Goal: Information Seeking & Learning: Learn about a topic

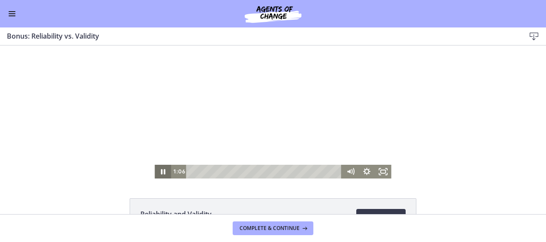
click at [161, 174] on icon "Pause" at bounding box center [163, 171] width 4 height 5
click at [158, 171] on icon "Play Video" at bounding box center [164, 172] width 16 height 14
click at [159, 169] on icon "Pause" at bounding box center [163, 172] width 20 height 16
click at [162, 171] on icon "Play Video" at bounding box center [164, 171] width 5 height 7
click at [161, 171] on icon "Pause" at bounding box center [163, 172] width 5 height 6
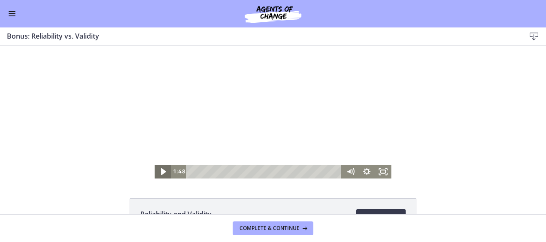
click at [162, 171] on icon "Play Video" at bounding box center [164, 171] width 5 height 7
click at [161, 171] on icon "Pause" at bounding box center [163, 172] width 5 height 6
click at [162, 171] on icon "Play Video" at bounding box center [164, 172] width 4 height 6
click at [162, 171] on icon "Pause" at bounding box center [163, 172] width 5 height 6
click at [162, 174] on icon "Play Video" at bounding box center [164, 171] width 5 height 7
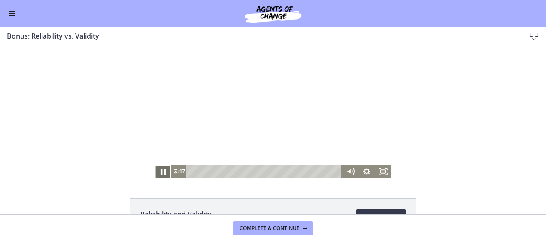
click at [159, 174] on icon "Pause" at bounding box center [163, 172] width 20 height 16
click at [162, 174] on icon "Play Video" at bounding box center [164, 171] width 5 height 7
click at [159, 174] on icon "Pause" at bounding box center [163, 172] width 20 height 16
click at [162, 174] on icon "Play Video" at bounding box center [164, 171] width 5 height 7
click at [159, 174] on icon "Pause" at bounding box center [163, 172] width 20 height 16
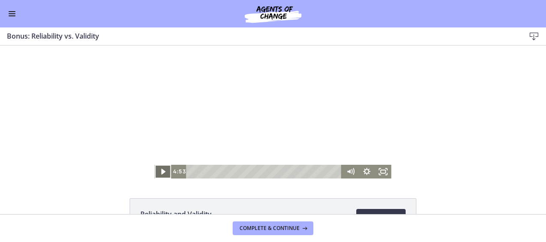
click at [156, 171] on icon "Play Video" at bounding box center [164, 172] width 16 height 14
click at [156, 171] on icon "Pause" at bounding box center [163, 172] width 16 height 14
click at [156, 171] on icon "Play Video" at bounding box center [164, 172] width 16 height 14
click at [156, 171] on icon "Pause" at bounding box center [163, 172] width 16 height 14
click at [156, 171] on icon "Play Video" at bounding box center [164, 172] width 20 height 16
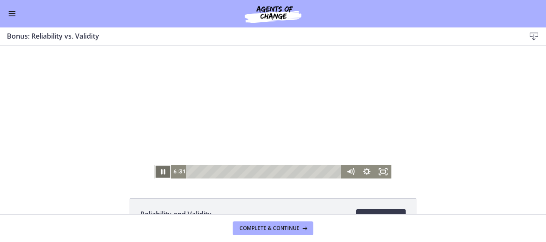
click at [156, 171] on icon "Pause" at bounding box center [163, 172] width 16 height 14
click at [160, 169] on icon "Play Video" at bounding box center [164, 172] width 16 height 14
click at [160, 168] on icon "Pause" at bounding box center [163, 172] width 16 height 14
click at [160, 168] on icon "Play Video" at bounding box center [164, 172] width 16 height 14
click at [160, 168] on icon "Pause" at bounding box center [163, 172] width 20 height 16
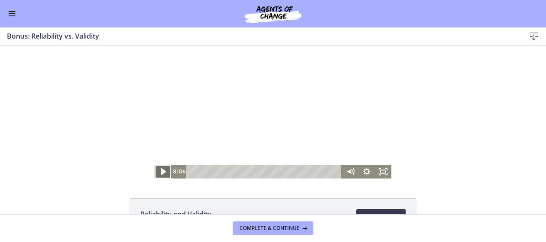
click at [160, 168] on icon "Play Video" at bounding box center [164, 172] width 20 height 16
click at [156, 172] on icon "Pause" at bounding box center [163, 172] width 20 height 16
click at [162, 173] on icon "Play Video" at bounding box center [164, 171] width 5 height 7
click at [161, 171] on icon "Pause" at bounding box center [163, 171] width 4 height 5
click at [162, 171] on icon "Play Video" at bounding box center [164, 172] width 20 height 16
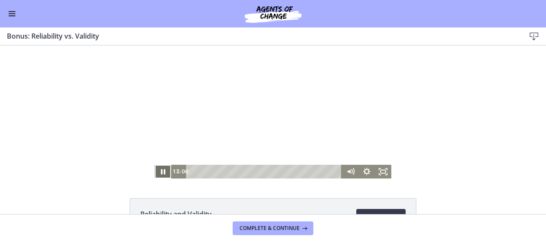
click at [162, 171] on icon "Pause" at bounding box center [163, 172] width 16 height 14
click at [162, 171] on icon "Play Video" at bounding box center [164, 172] width 20 height 16
click at [276, 231] on span "Complete & continue" at bounding box center [270, 228] width 60 height 7
click at [379, 211] on link "Download Opens in a new window" at bounding box center [381, 217] width 49 height 17
click at [160, 174] on icon "Pause" at bounding box center [163, 172] width 20 height 16
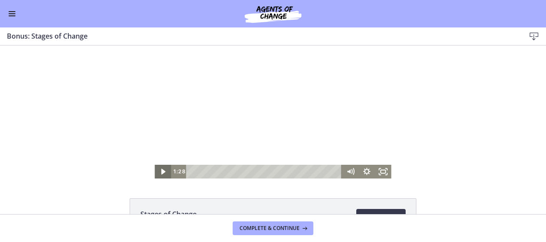
click at [162, 167] on icon "Play Video" at bounding box center [164, 172] width 16 height 14
click at [161, 171] on icon "Pause" at bounding box center [163, 171] width 4 height 5
click at [162, 172] on icon "Play Video" at bounding box center [164, 172] width 20 height 16
click at [269, 229] on span "Complete & continue" at bounding box center [270, 228] width 60 height 7
click at [161, 170] on icon "Pause" at bounding box center [163, 172] width 5 height 6
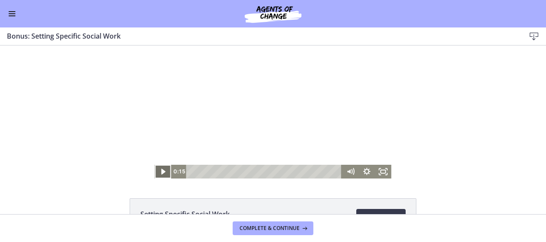
click at [157, 171] on icon "Play Video" at bounding box center [164, 172] width 16 height 14
click at [157, 171] on icon "Pause" at bounding box center [163, 172] width 20 height 16
click at [162, 173] on icon "Play Video" at bounding box center [164, 172] width 4 height 6
click at [162, 169] on icon "Pause" at bounding box center [163, 172] width 20 height 16
click at [162, 169] on icon "Play Video" at bounding box center [164, 172] width 20 height 16
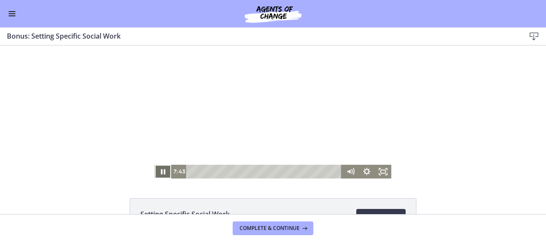
click at [162, 169] on icon "Pause" at bounding box center [163, 172] width 16 height 14
click at [162, 169] on icon "Play Video" at bounding box center [164, 172] width 20 height 16
drag, startPoint x: 0, startPoint y: 46, endPoint x: 162, endPoint y: 169, distance: 204.1
click at [162, 169] on icon "Pause" at bounding box center [163, 172] width 16 height 14
click at [162, 169] on icon "Play Video" at bounding box center [164, 172] width 20 height 16
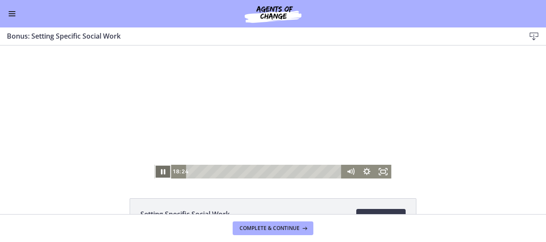
click at [162, 169] on icon "Pause" at bounding box center [163, 172] width 16 height 14
click at [162, 169] on icon "Play Video" at bounding box center [164, 172] width 16 height 14
click at [162, 169] on icon "Pause" at bounding box center [163, 172] width 20 height 16
click at [157, 173] on icon "Play Video" at bounding box center [164, 172] width 16 height 14
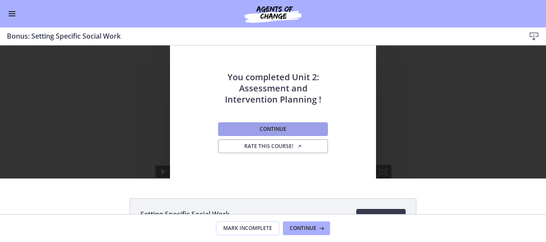
click at [268, 128] on span "Continue" at bounding box center [273, 129] width 27 height 7
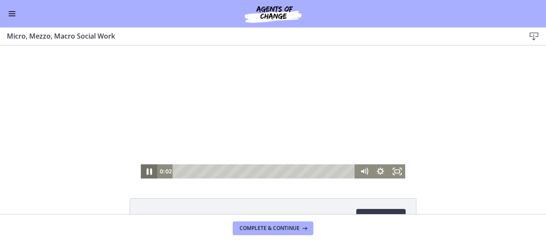
click at [146, 173] on icon "Pause" at bounding box center [149, 172] width 6 height 6
